Goal: Find specific page/section: Find specific page/section

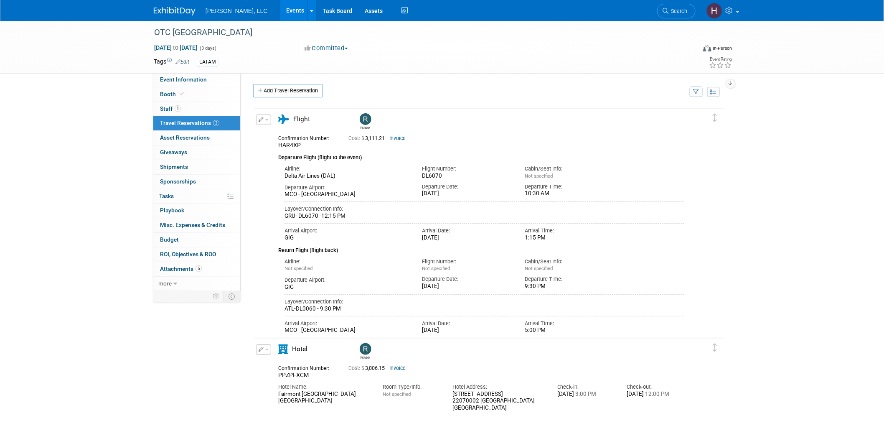
click at [280, 10] on link "Events" at bounding box center [295, 10] width 31 height 21
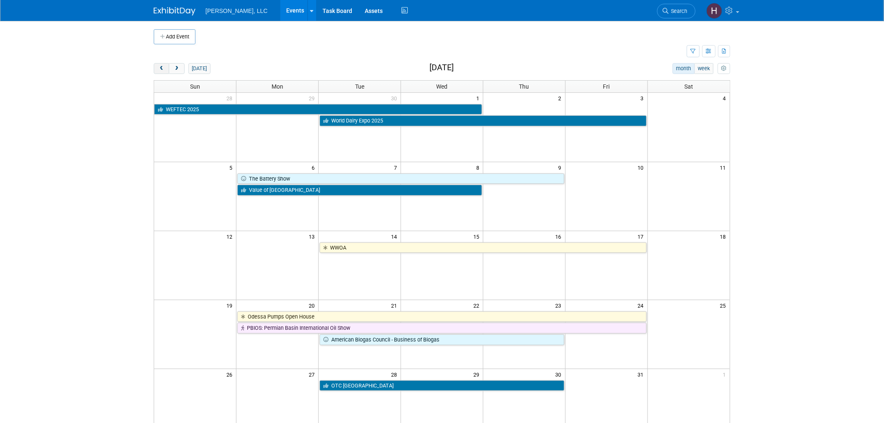
click at [159, 64] on button "prev" at bounding box center [161, 68] width 15 height 11
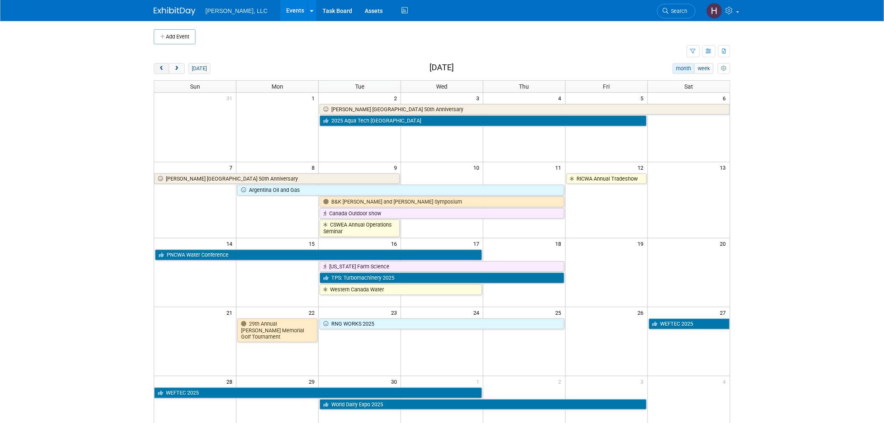
click at [159, 64] on button "prev" at bounding box center [161, 68] width 15 height 11
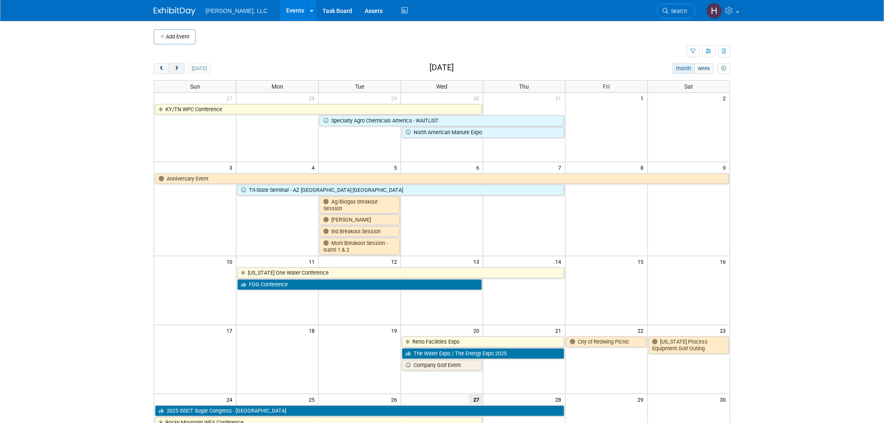
click at [177, 67] on span "next" at bounding box center [176, 68] width 6 height 5
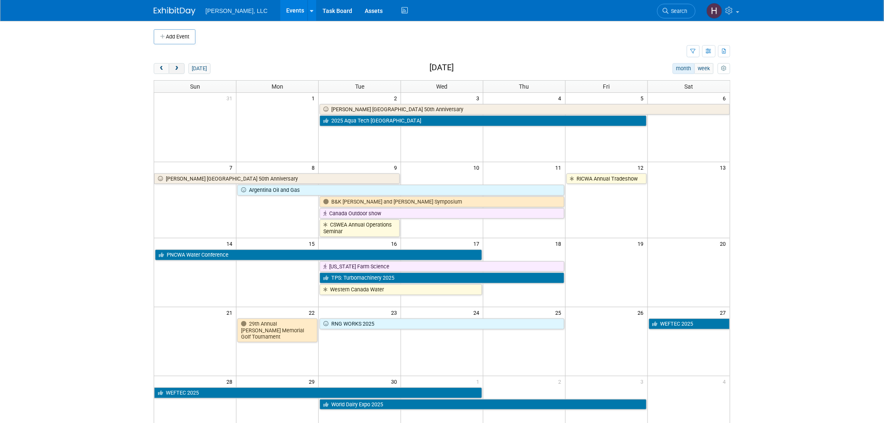
click at [175, 66] on span "next" at bounding box center [176, 68] width 6 height 5
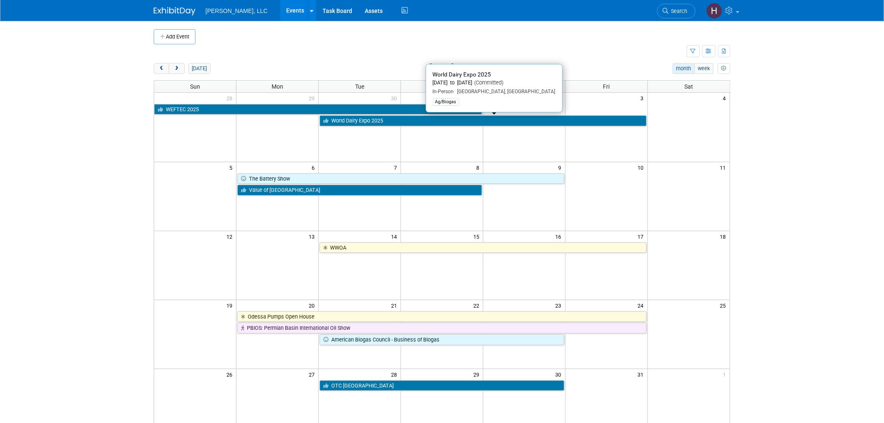
click at [511, 119] on link "World Dairy Expo 2025" at bounding box center [483, 120] width 327 height 11
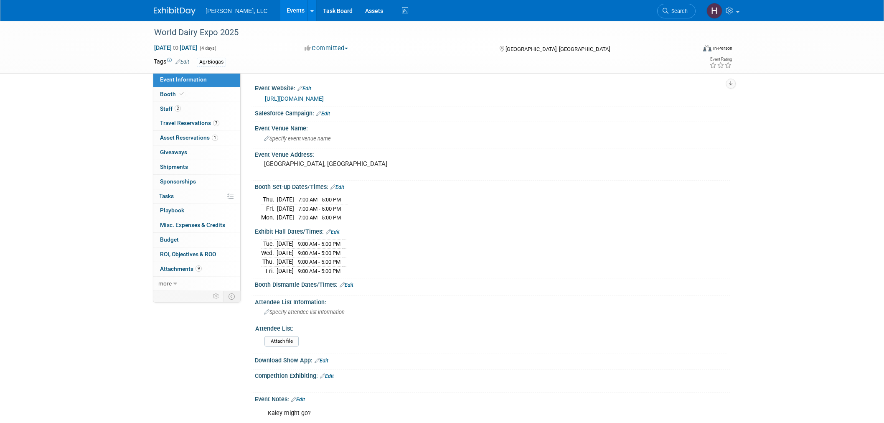
select select "Ag/Biogas"
